Goal: Task Accomplishment & Management: Manage account settings

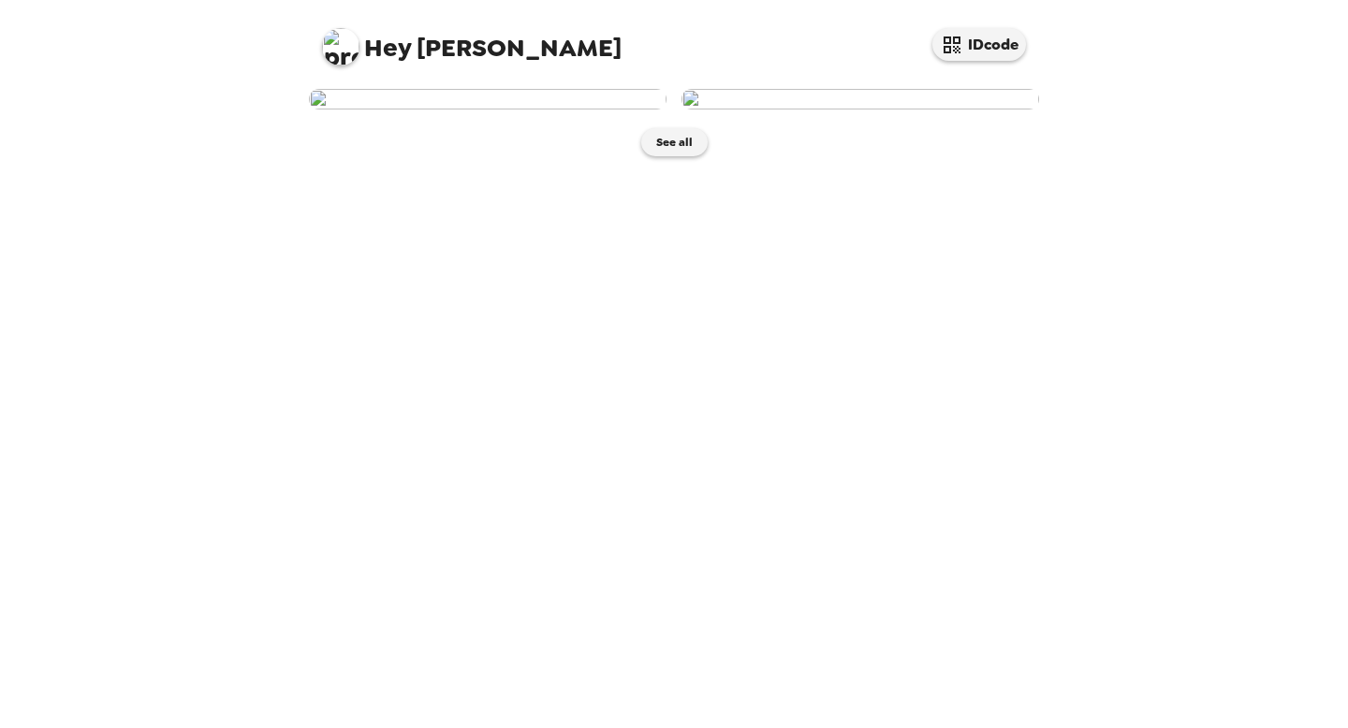
click at [547, 110] on img at bounding box center [488, 99] width 358 height 21
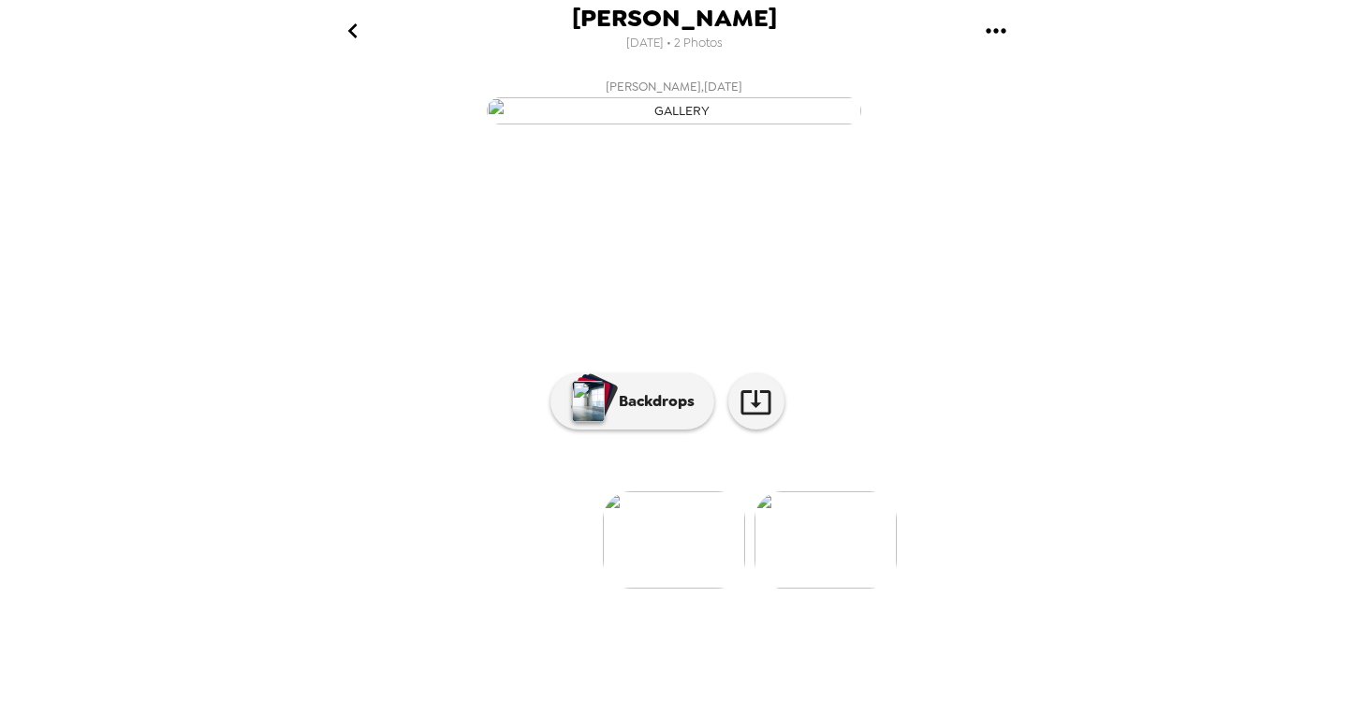
scroll to position [67, 0]
click at [812, 589] on img at bounding box center [825, 539] width 142 height 97
click at [637, 413] on p "Backdrops" at bounding box center [651, 401] width 85 height 22
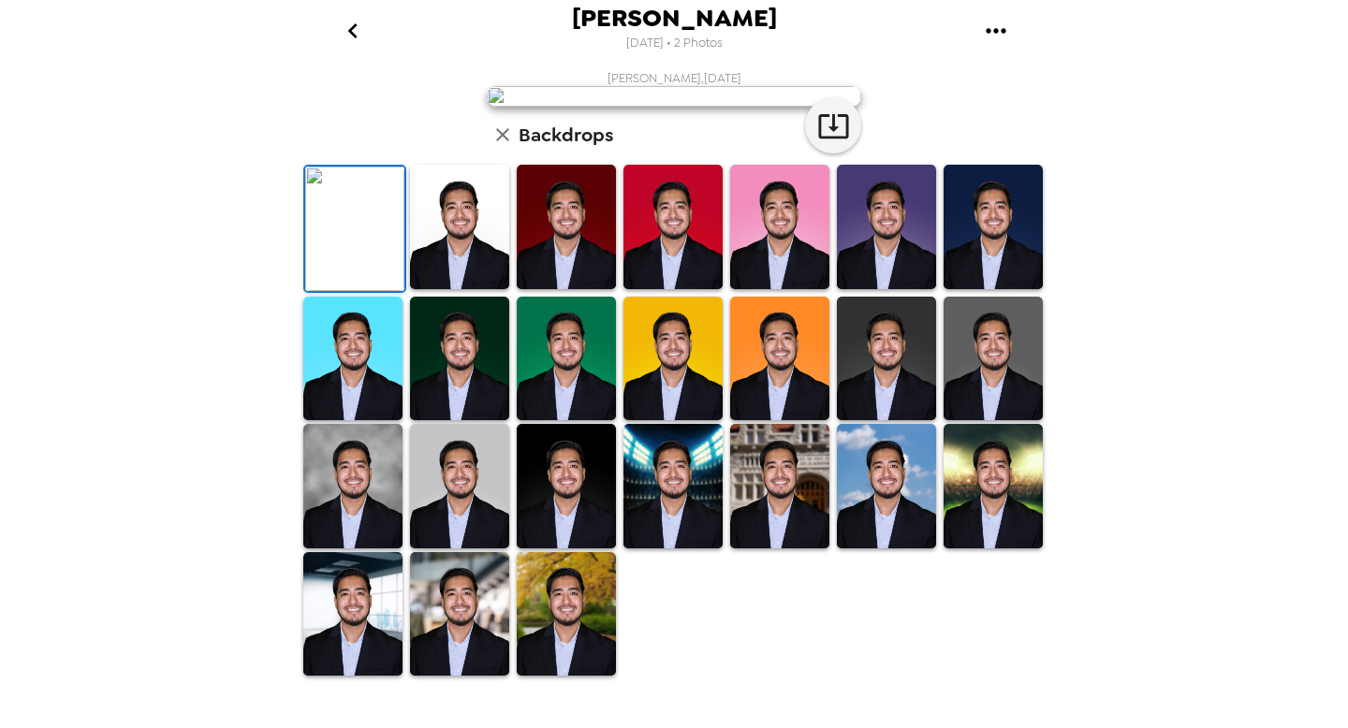
scroll to position [0, 0]
click at [344, 26] on icon "go back" at bounding box center [353, 31] width 30 height 30
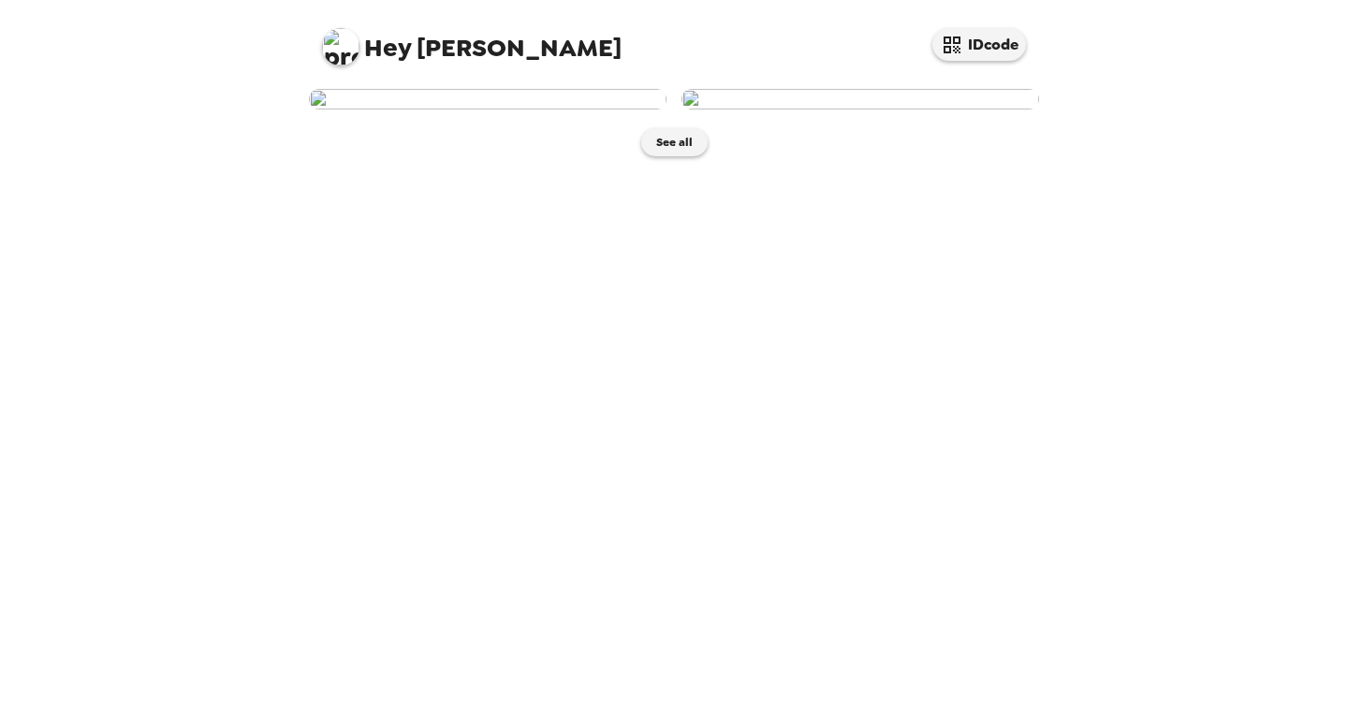
click at [530, 110] on img at bounding box center [488, 99] width 358 height 21
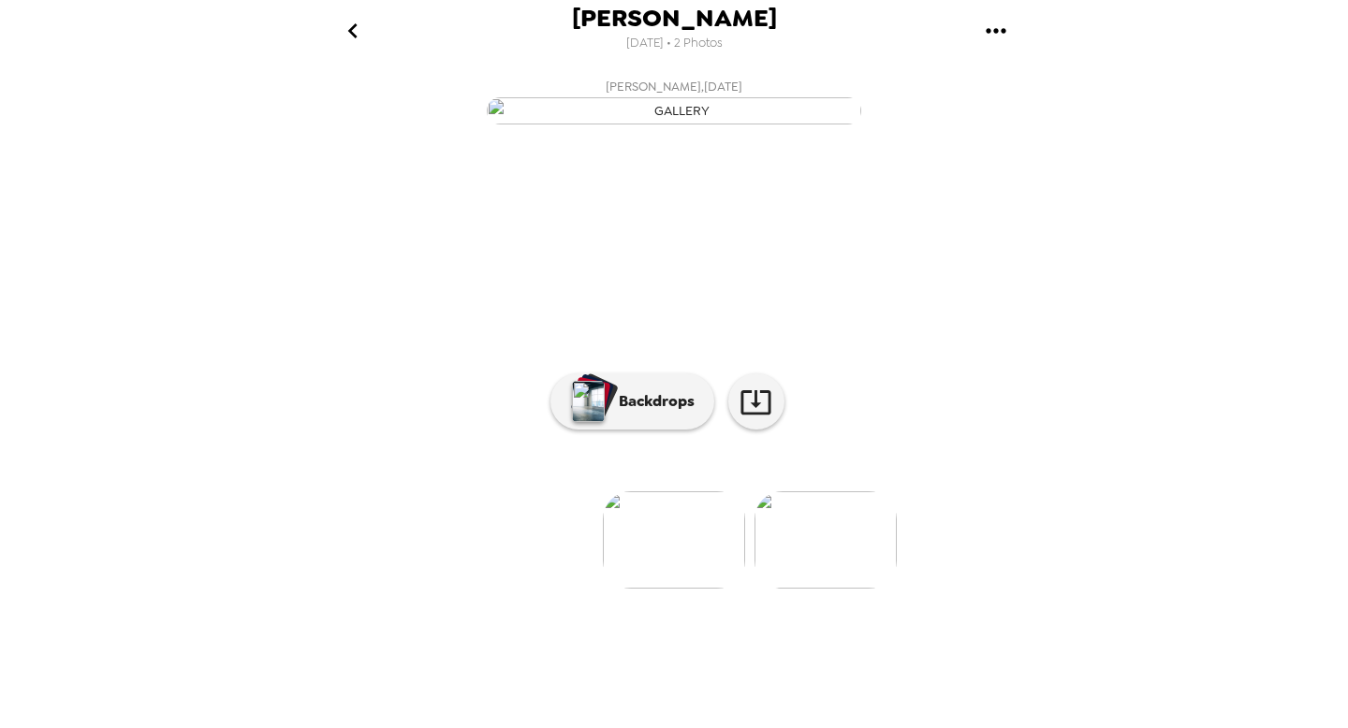
scroll to position [67, 0]
click at [835, 589] on img at bounding box center [825, 539] width 142 height 97
click at [554, 589] on img at bounding box center [524, 539] width 142 height 97
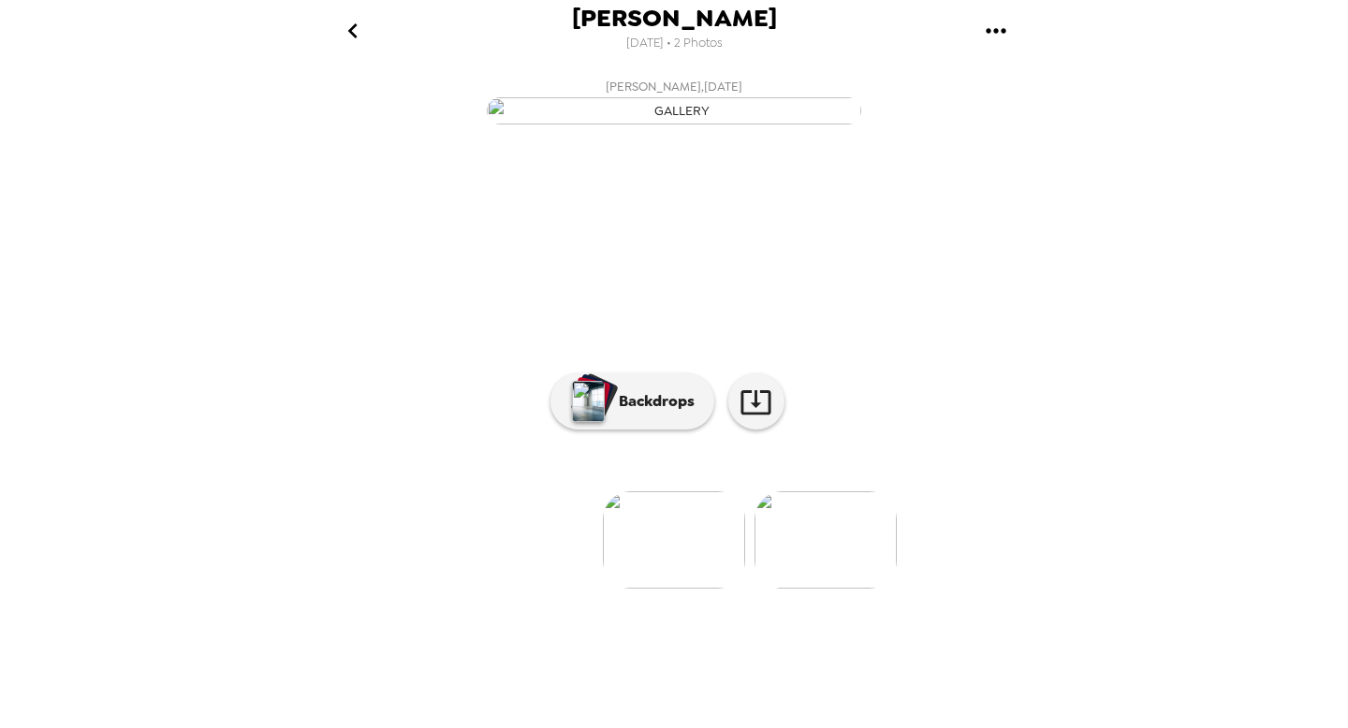
click at [797, 589] on img at bounding box center [825, 539] width 142 height 97
click at [562, 589] on img at bounding box center [524, 539] width 142 height 97
click at [658, 413] on p "Backdrops" at bounding box center [651, 401] width 85 height 22
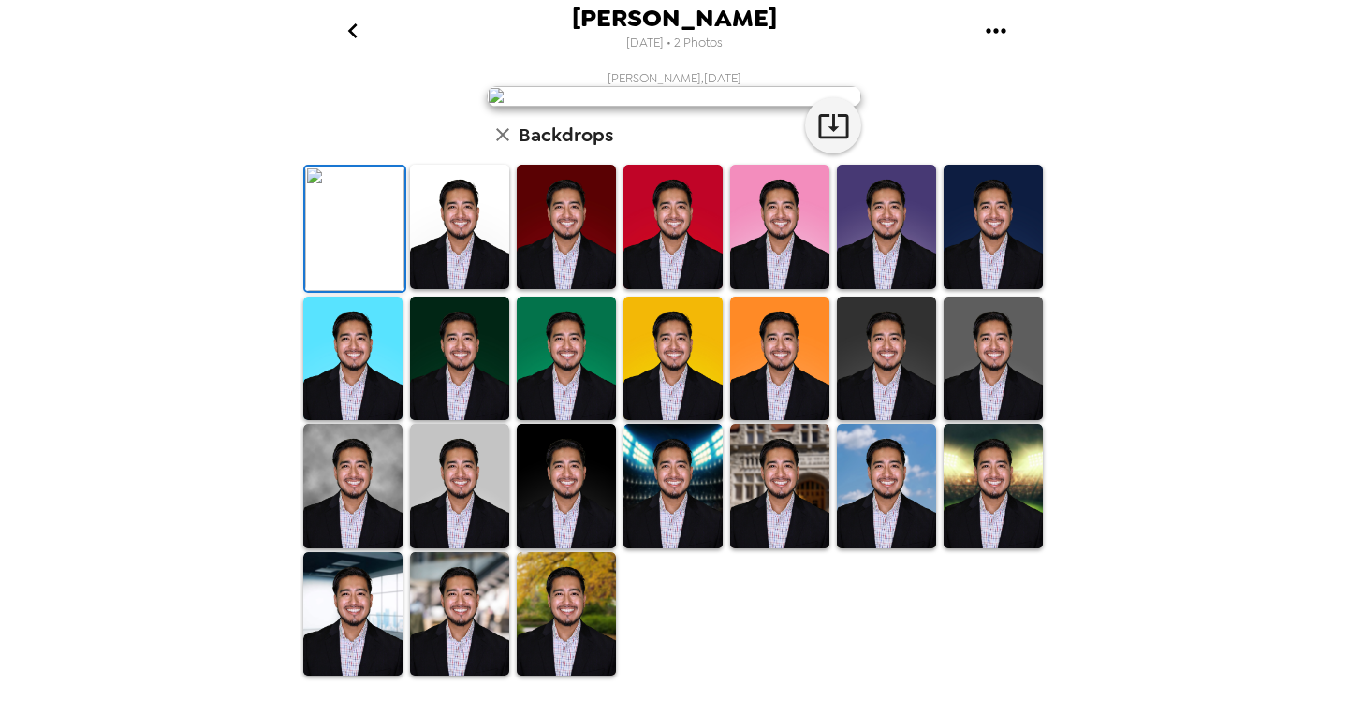
scroll to position [271, 0]
click at [467, 549] on img at bounding box center [459, 486] width 99 height 124
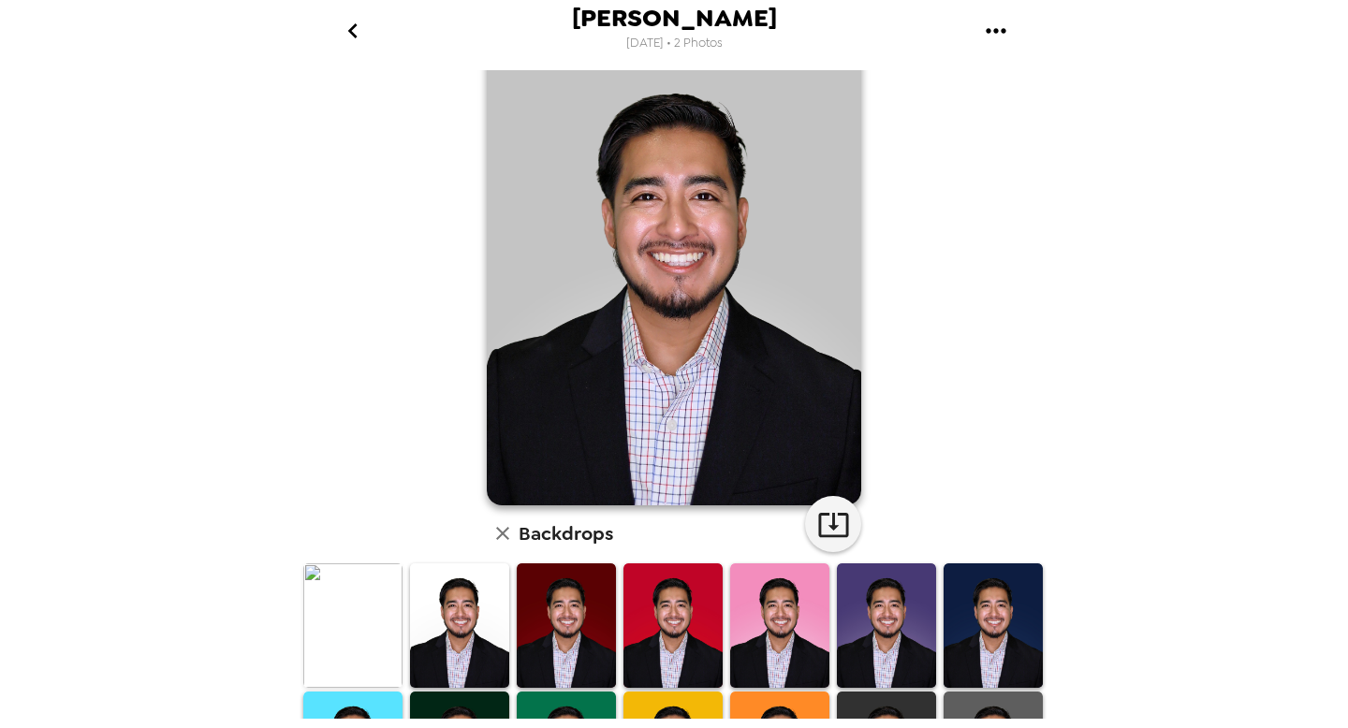
scroll to position [0, 0]
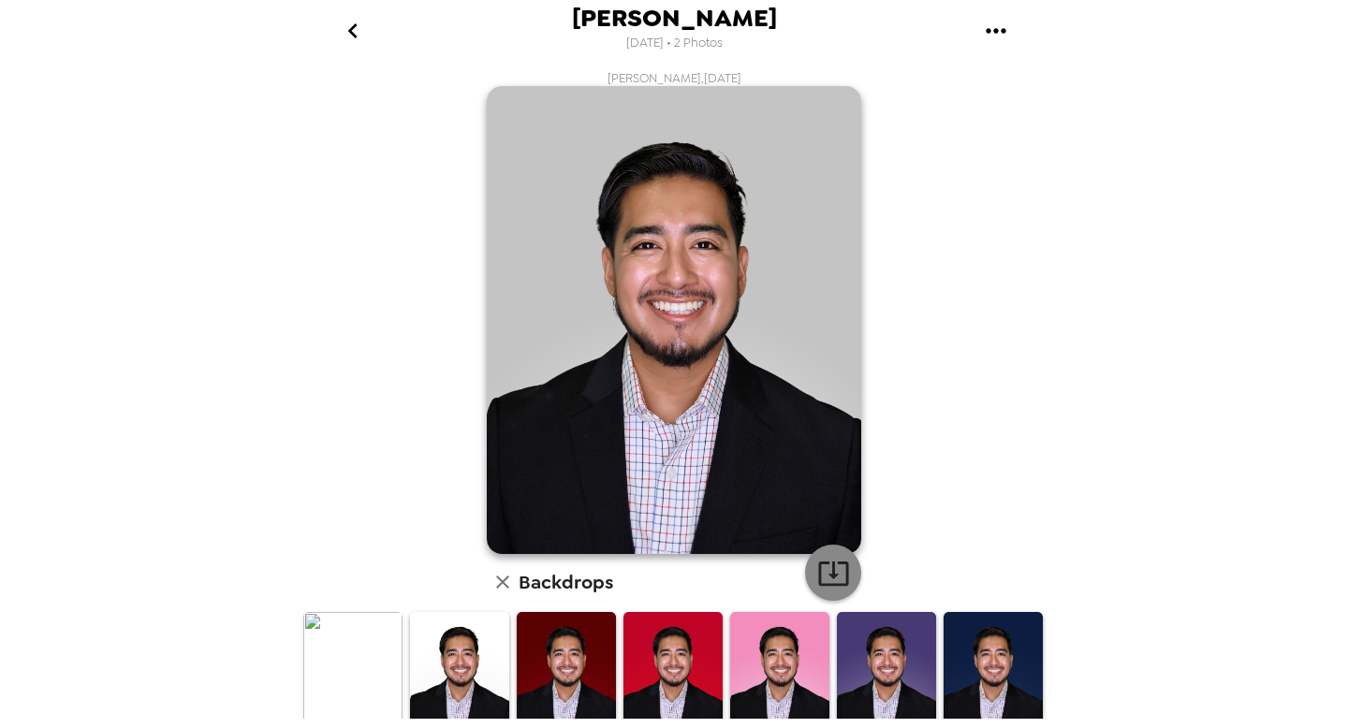
click at [840, 579] on icon "button" at bounding box center [833, 573] width 33 height 33
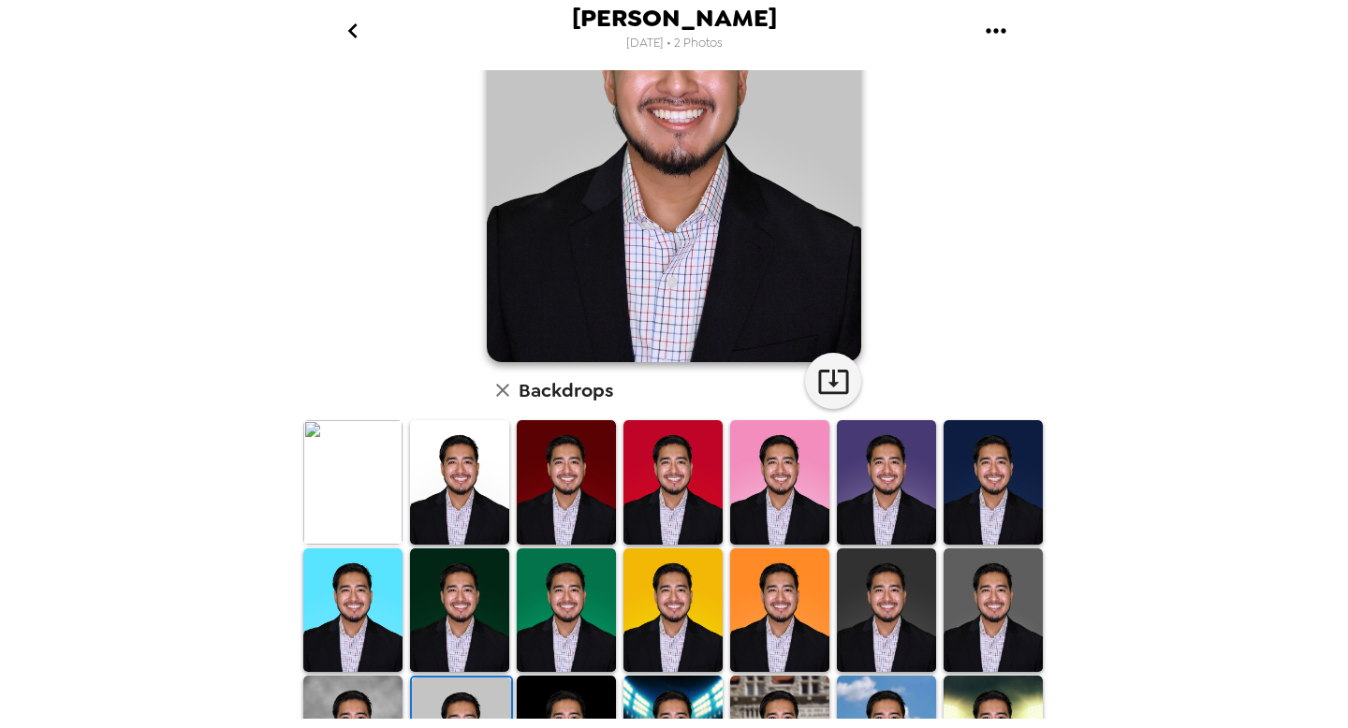
click at [588, 487] on img at bounding box center [566, 482] width 99 height 124
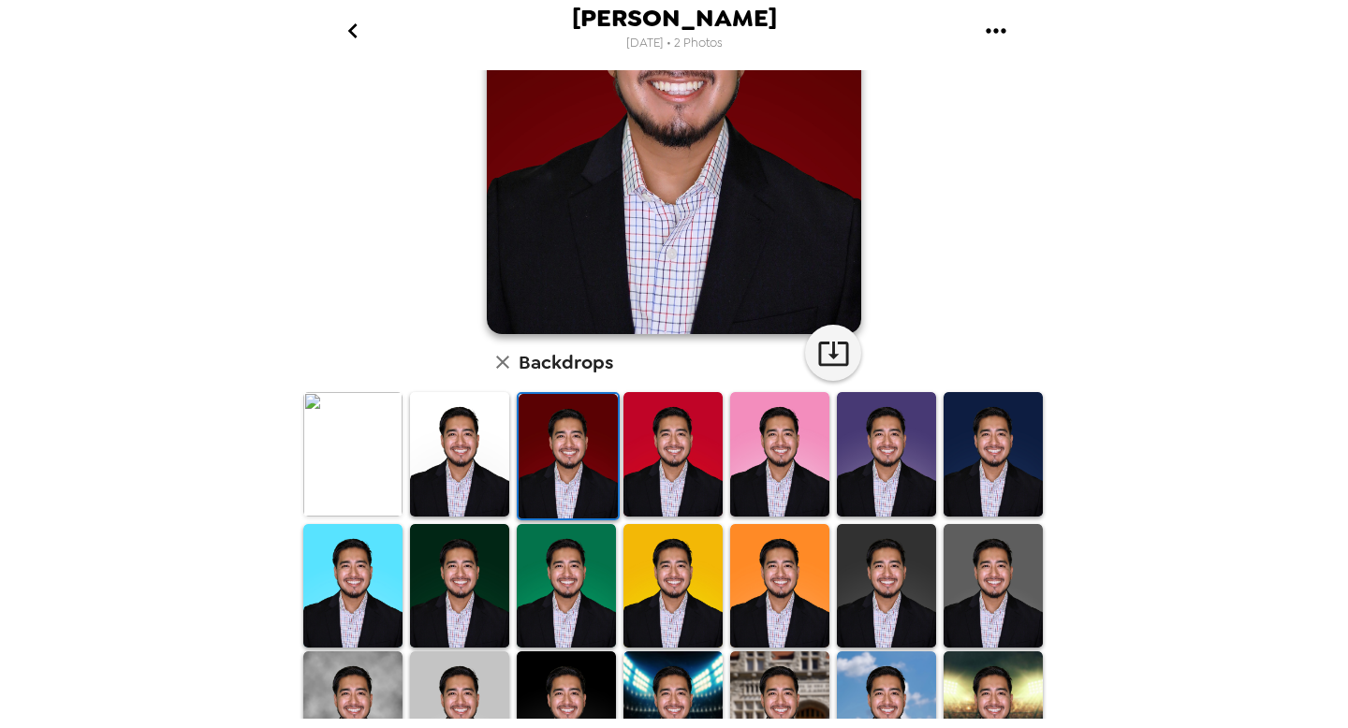
scroll to position [290, 0]
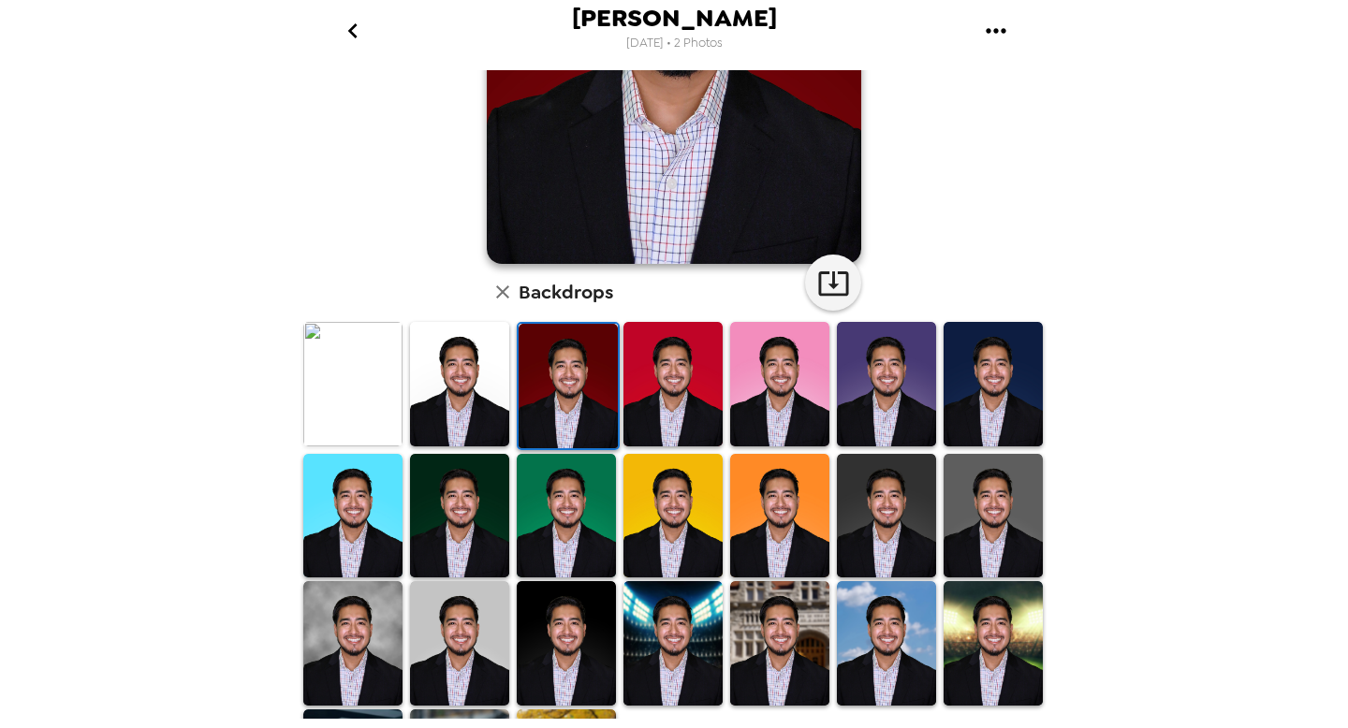
click at [444, 420] on img at bounding box center [459, 384] width 99 height 124
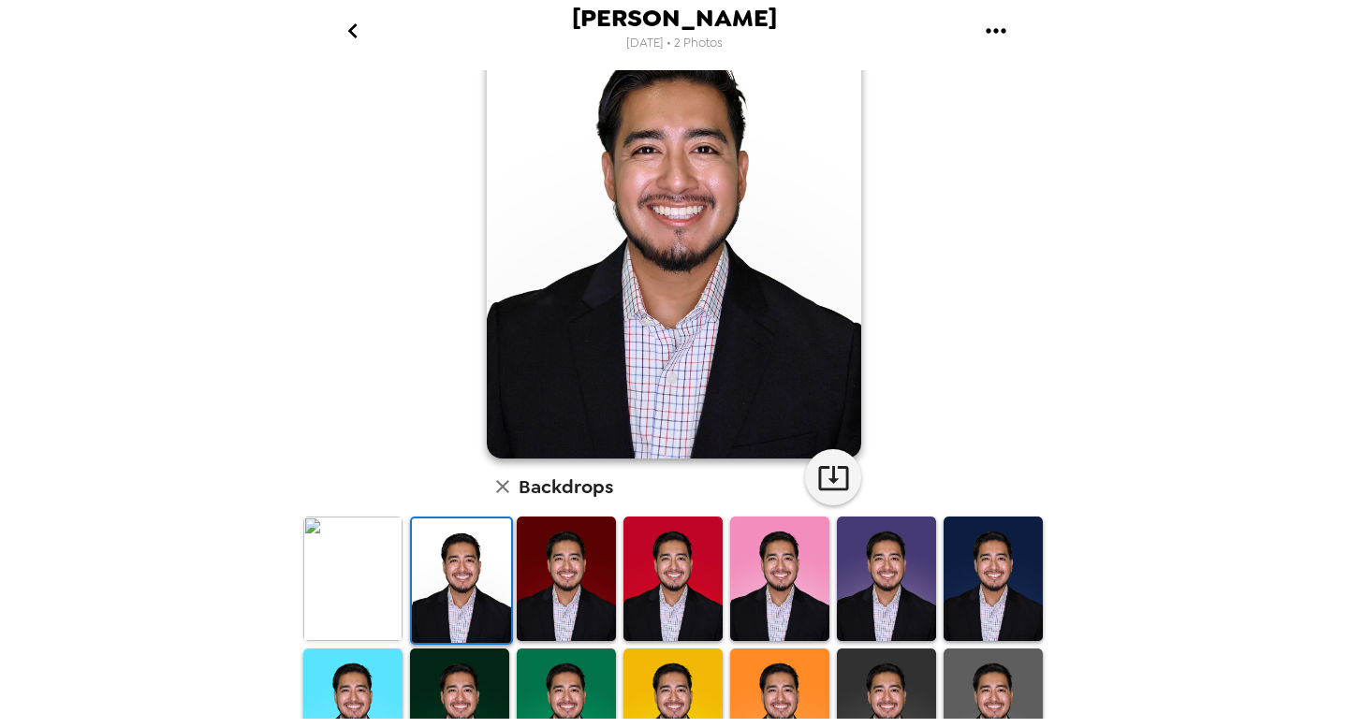
scroll to position [26, 0]
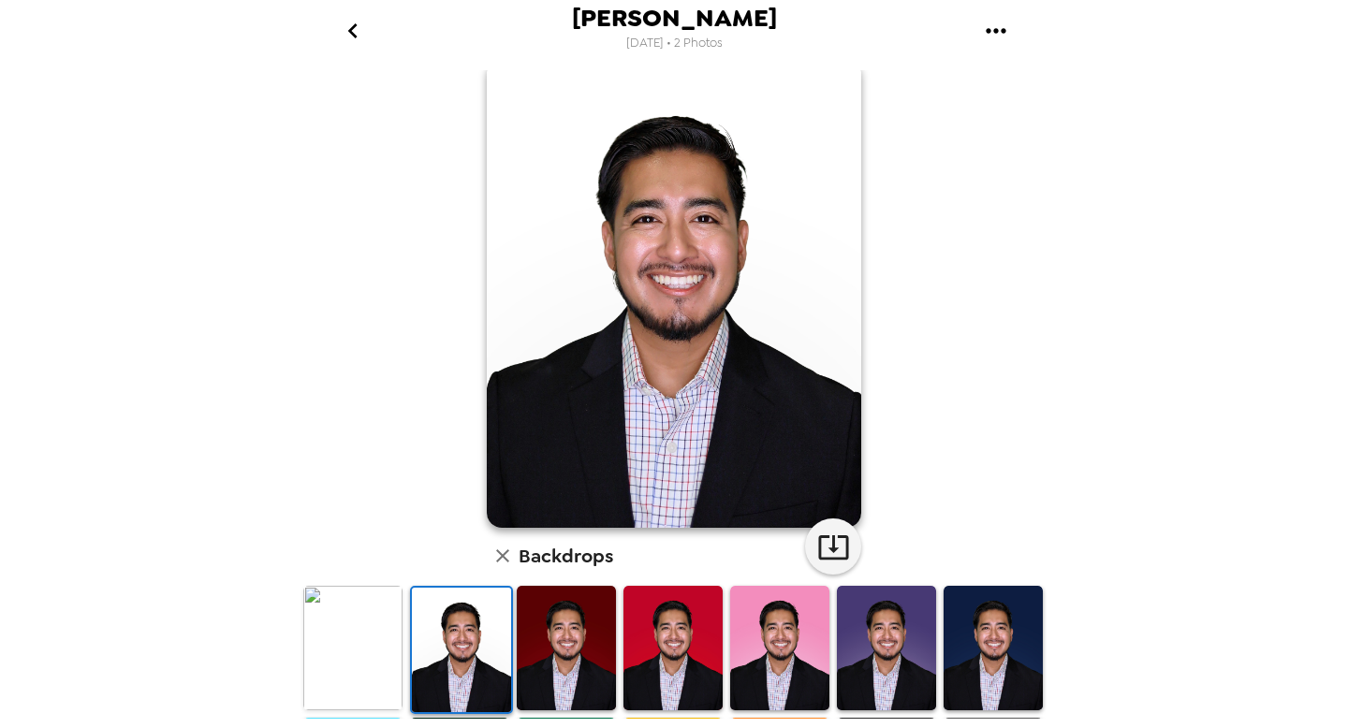
click at [379, 604] on img at bounding box center [352, 648] width 99 height 124
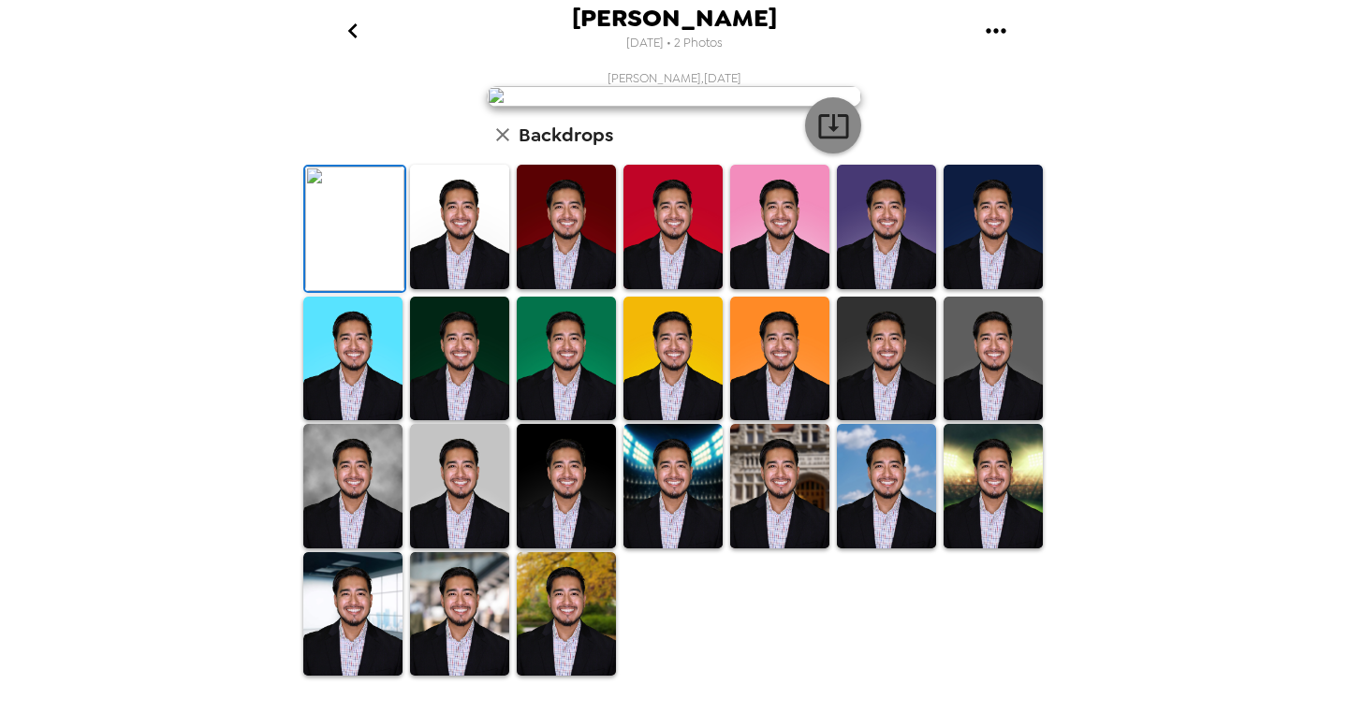
click at [835, 142] on icon "button" at bounding box center [833, 126] width 33 height 33
click at [478, 625] on img at bounding box center [459, 614] width 99 height 124
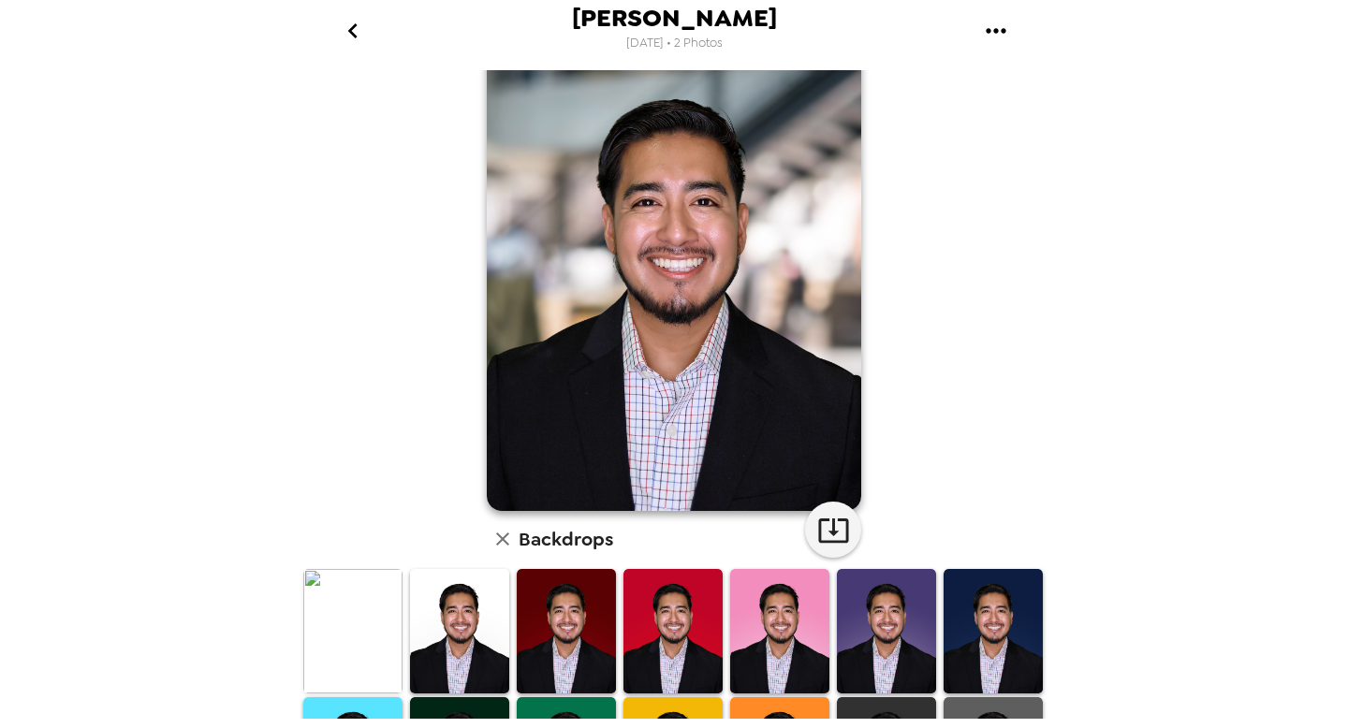
scroll to position [101, 0]
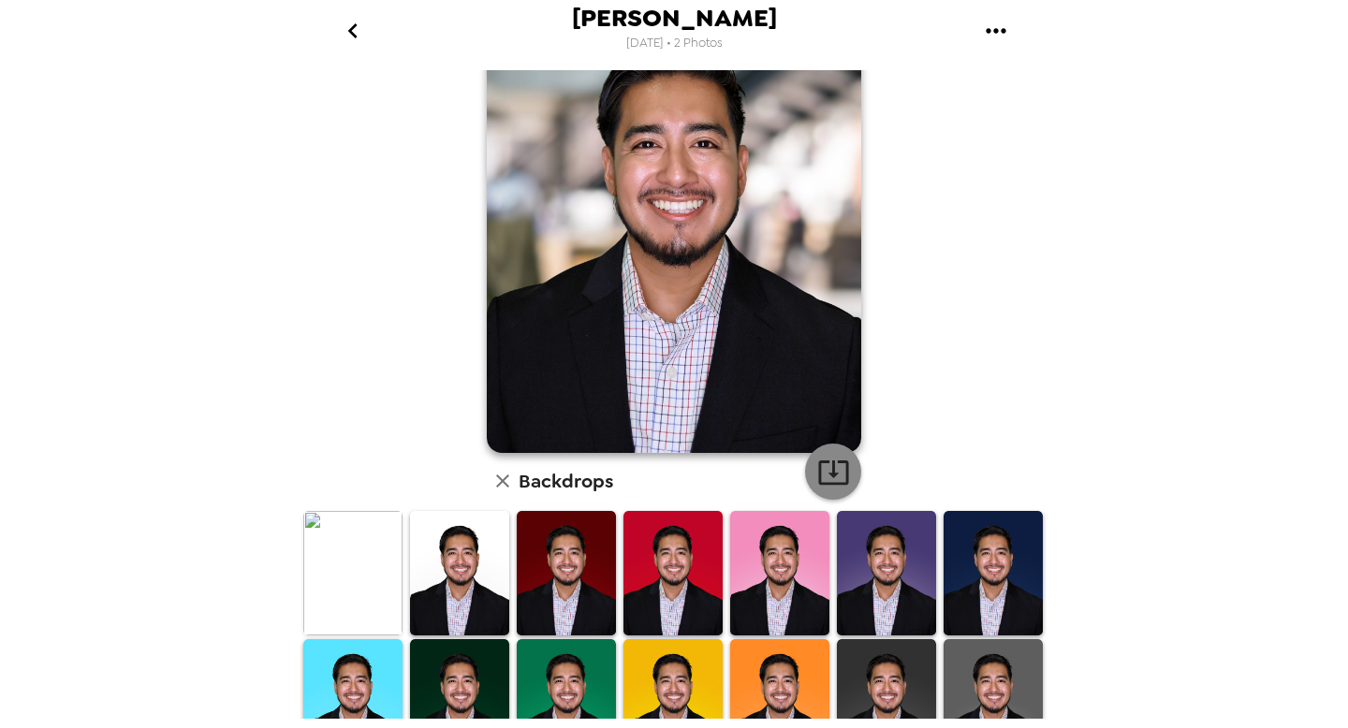
click at [838, 482] on icon "button" at bounding box center [833, 472] width 33 height 33
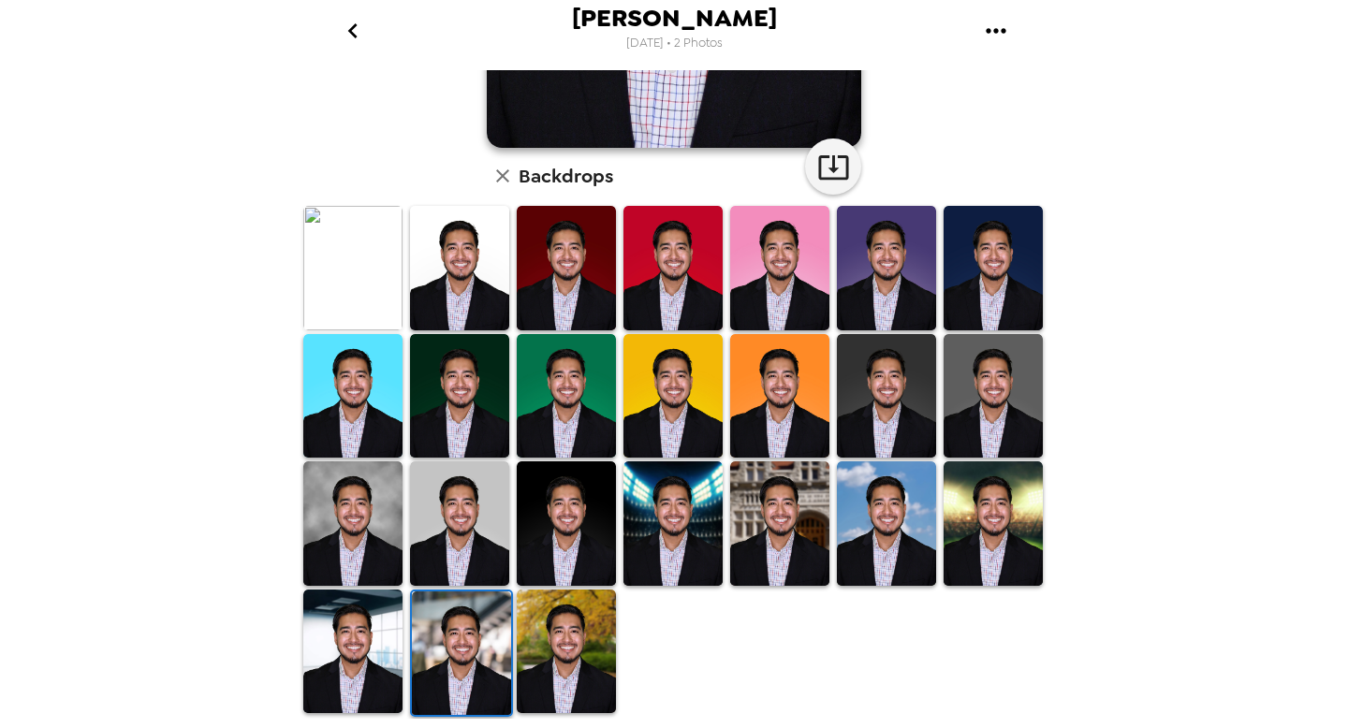
scroll to position [0, 0]
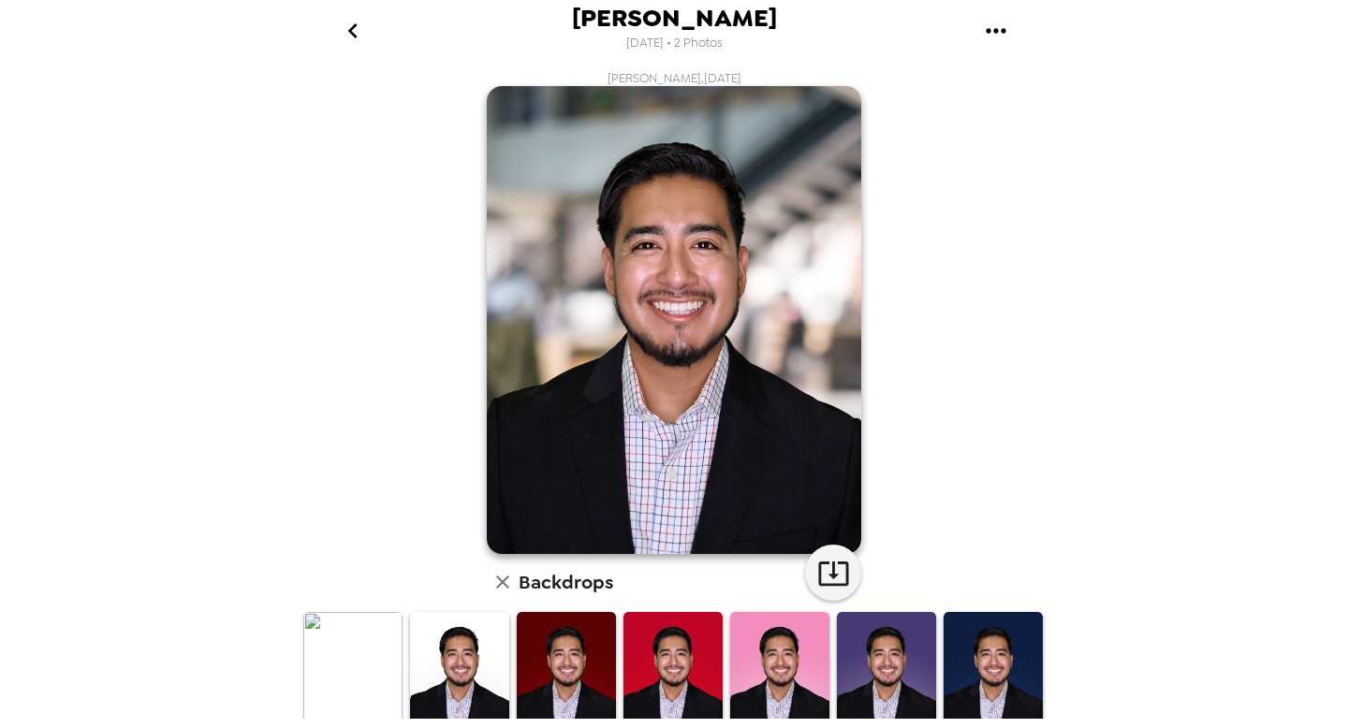
click at [355, 37] on icon "go back" at bounding box center [353, 31] width 30 height 30
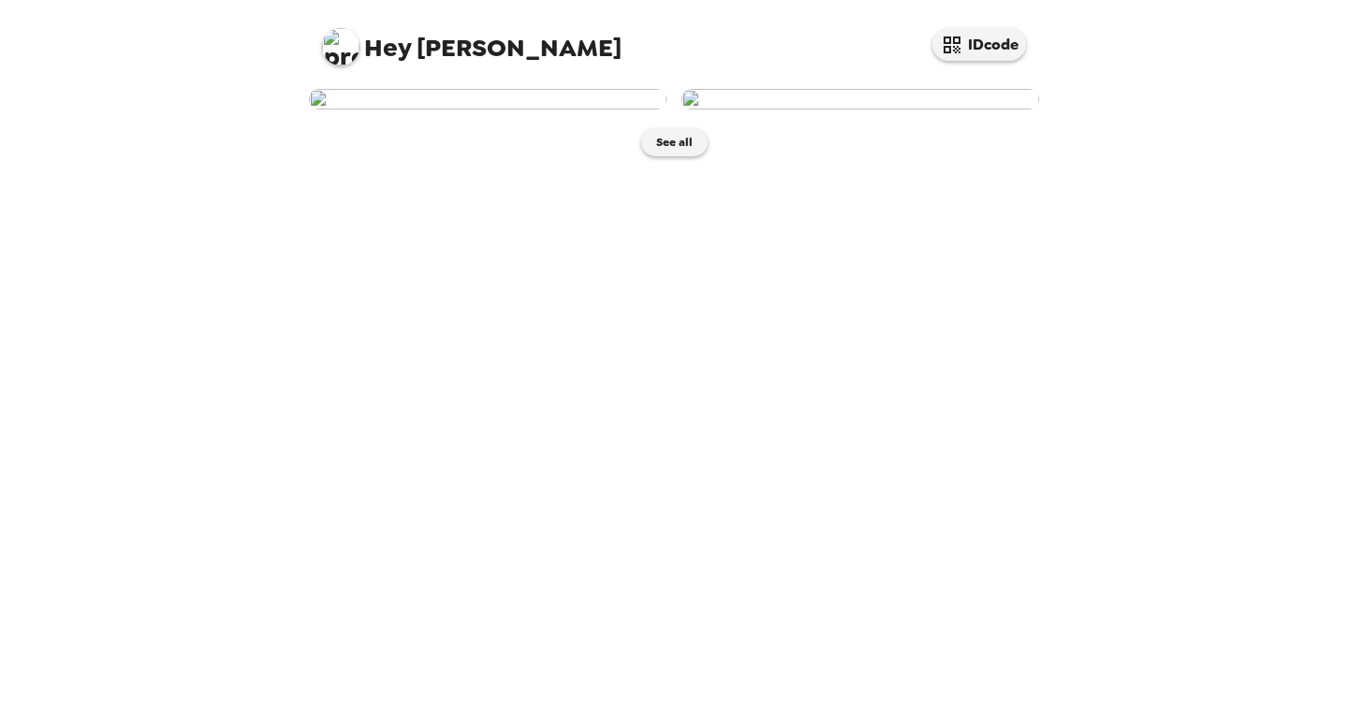
click at [864, 110] on img at bounding box center [860, 99] width 358 height 21
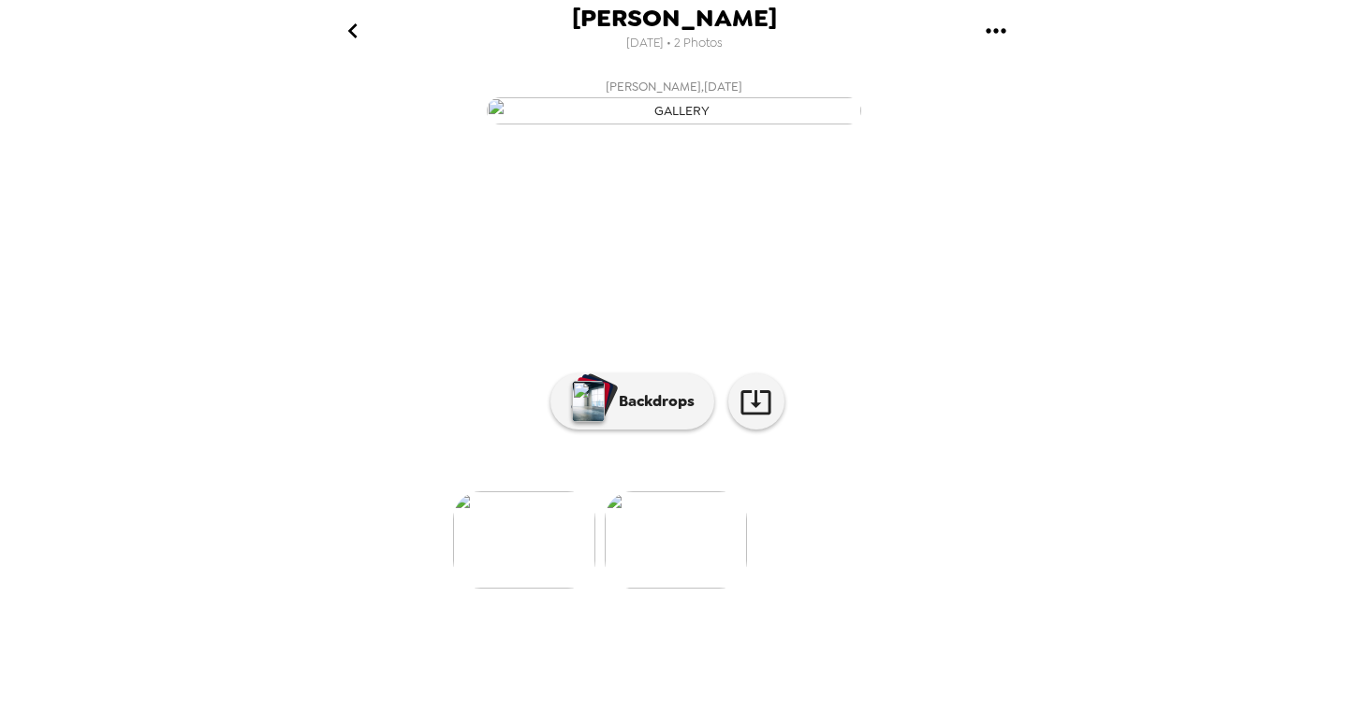
scroll to position [67, 0]
click at [684, 413] on p "Backdrops" at bounding box center [651, 401] width 85 height 22
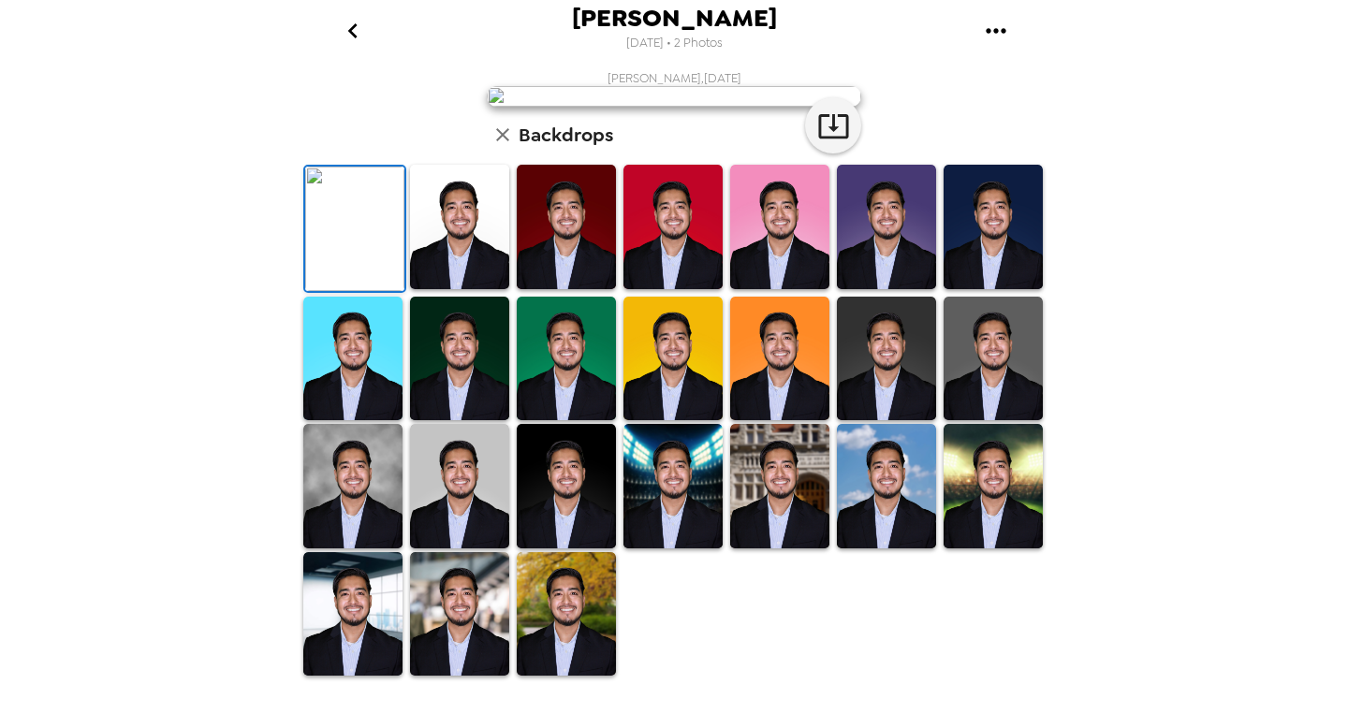
scroll to position [407, 0]
click at [487, 511] on img at bounding box center [459, 486] width 99 height 124
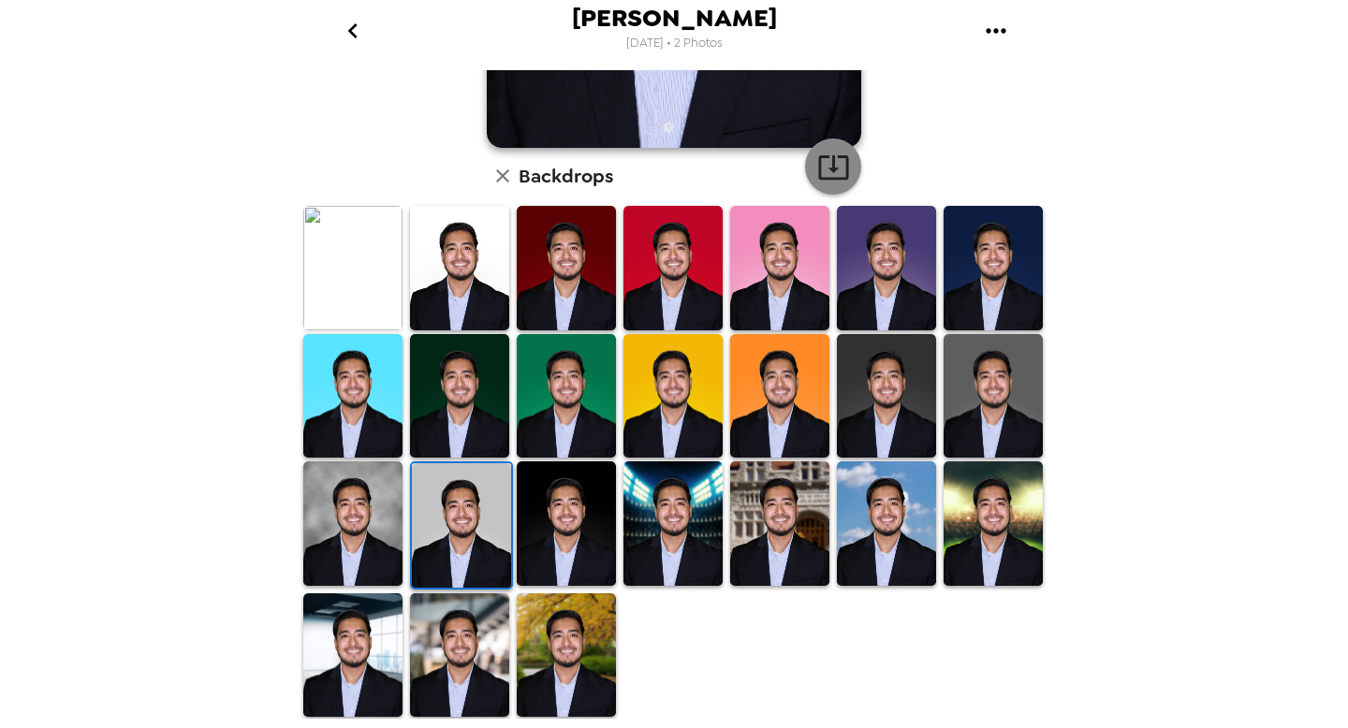
click at [849, 173] on button "button" at bounding box center [833, 167] width 56 height 56
click at [462, 651] on img at bounding box center [459, 655] width 99 height 124
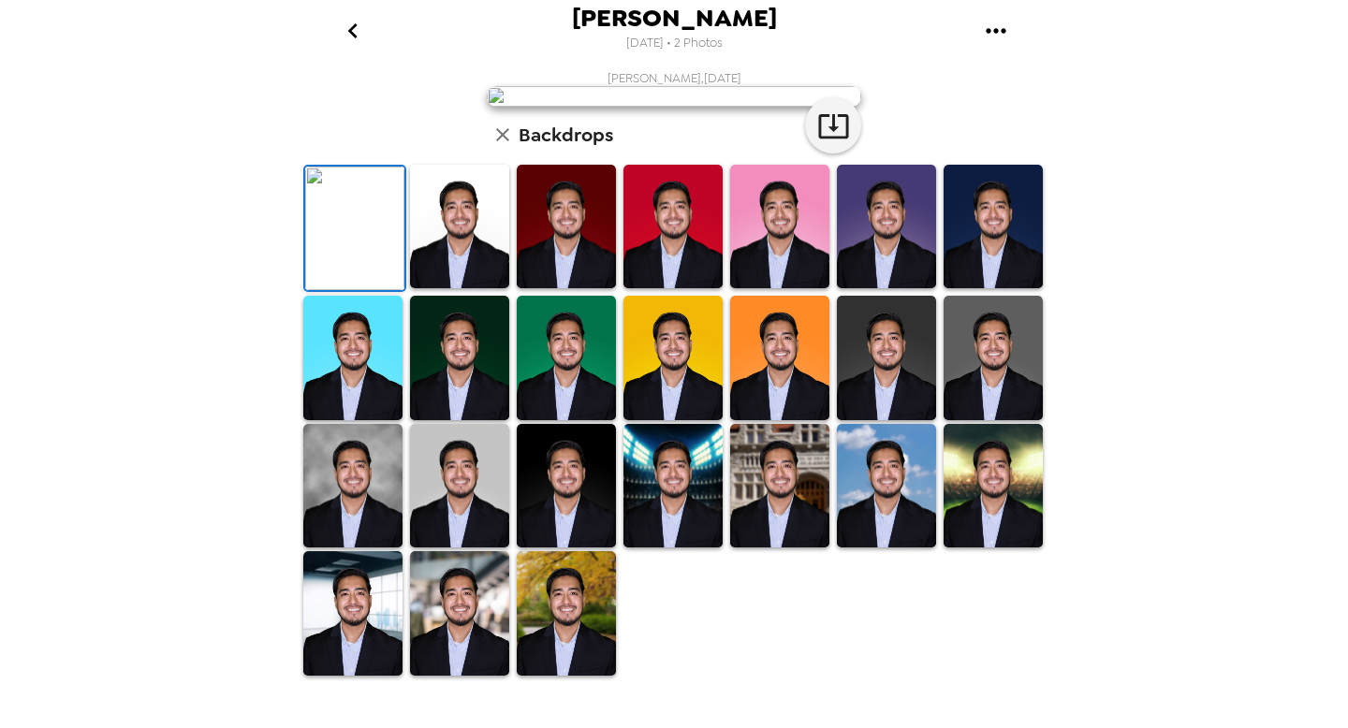
click at [999, 272] on div "[PERSON_NAME] , [DATE] Backdrops" at bounding box center [674, 373] width 749 height 607
click at [435, 238] on div "[PERSON_NAME] , [DATE] Backdrops" at bounding box center [674, 373] width 749 height 607
click at [464, 525] on img at bounding box center [459, 486] width 99 height 124
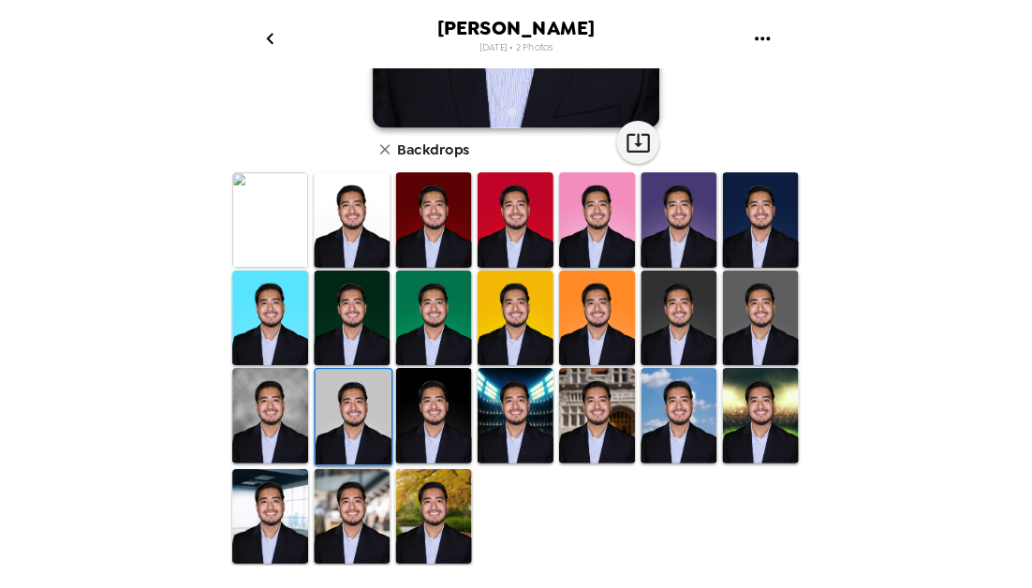
scroll to position [0, 0]
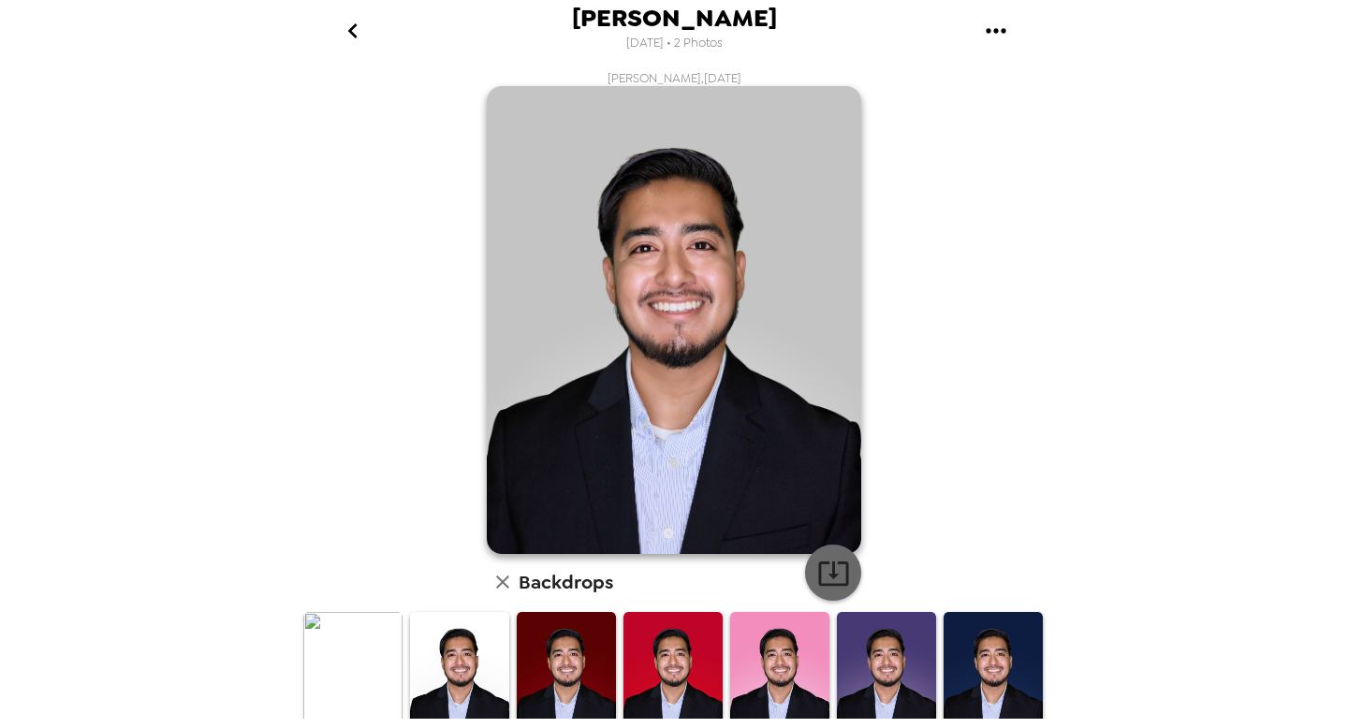
click at [841, 574] on icon "button" at bounding box center [833, 573] width 33 height 33
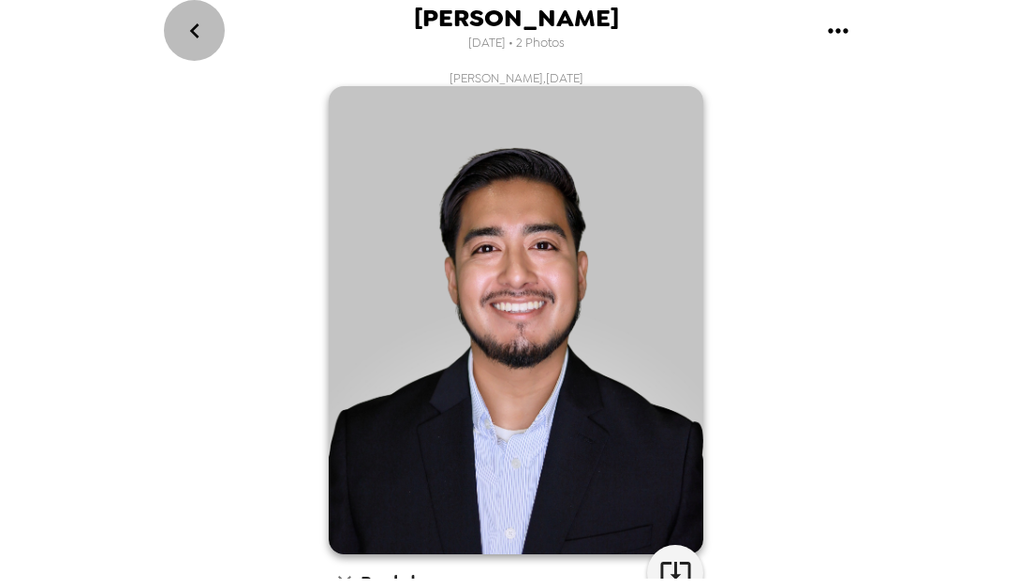
click at [180, 25] on icon "go back" at bounding box center [195, 31] width 30 height 30
